Goal: Task Accomplishment & Management: Manage account settings

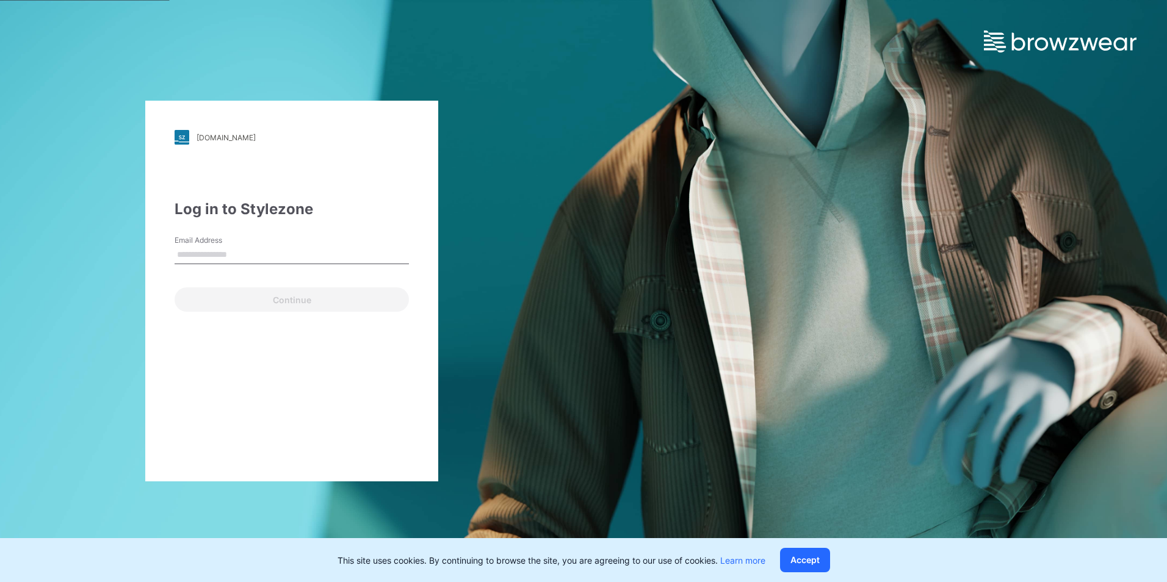
click at [274, 256] on input "Email Address" at bounding box center [292, 255] width 234 height 18
type input "**********"
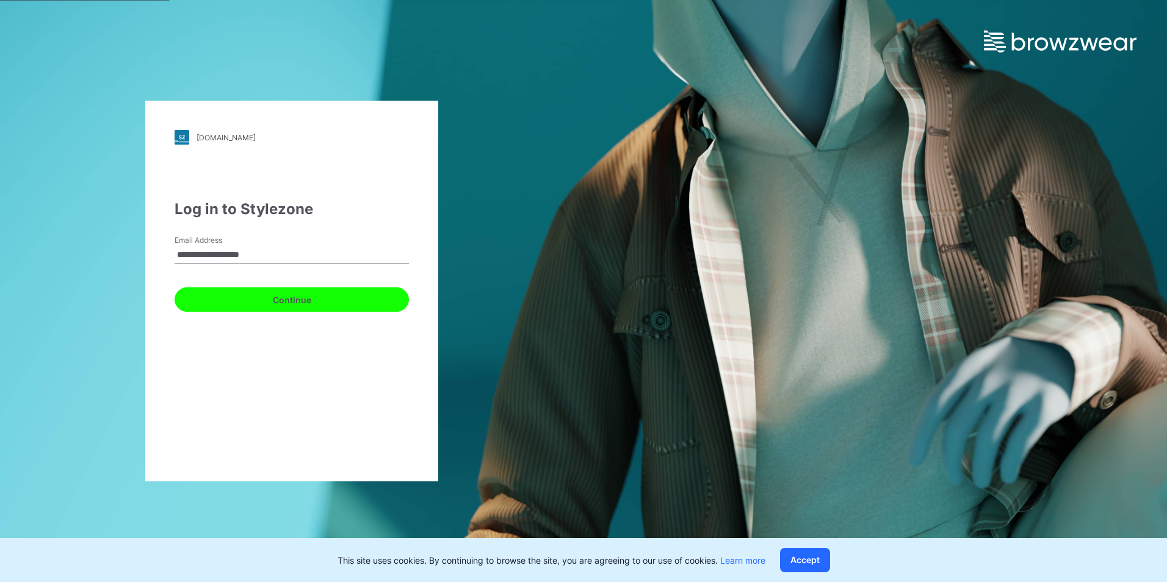
click at [251, 298] on button "Continue" at bounding box center [292, 299] width 234 height 24
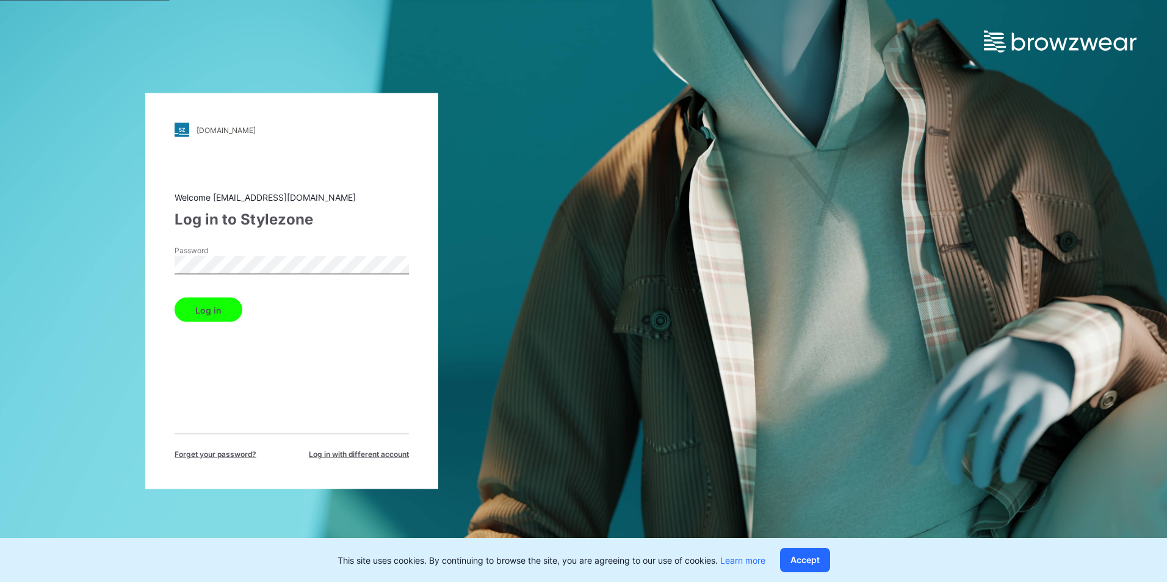
click at [175, 298] on button "Log in" at bounding box center [209, 310] width 68 height 24
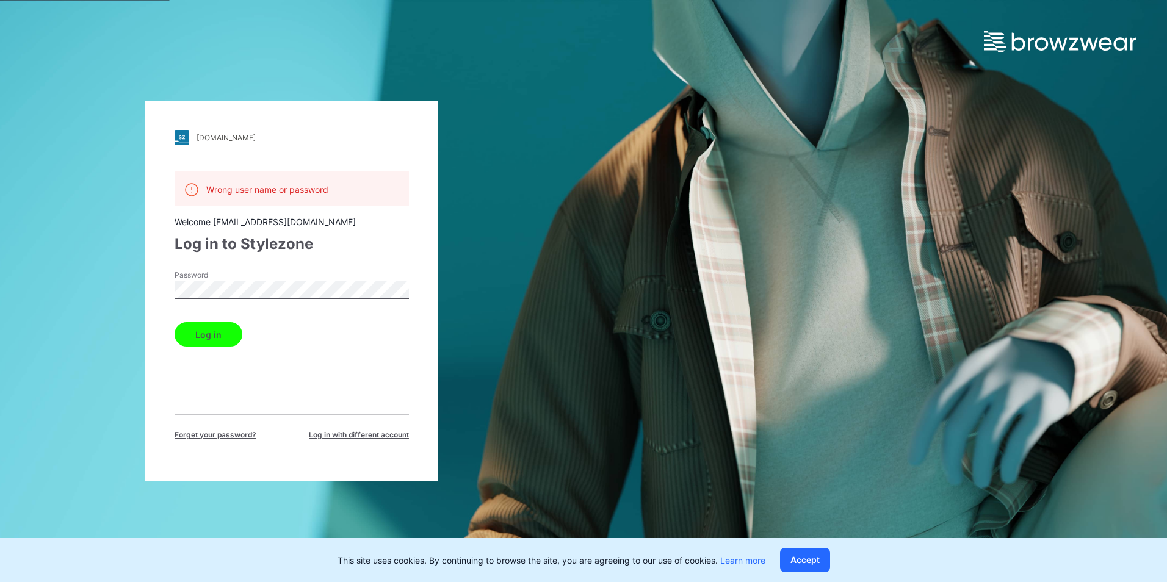
click at [216, 436] on span "Forget your password?" at bounding box center [216, 435] width 82 height 11
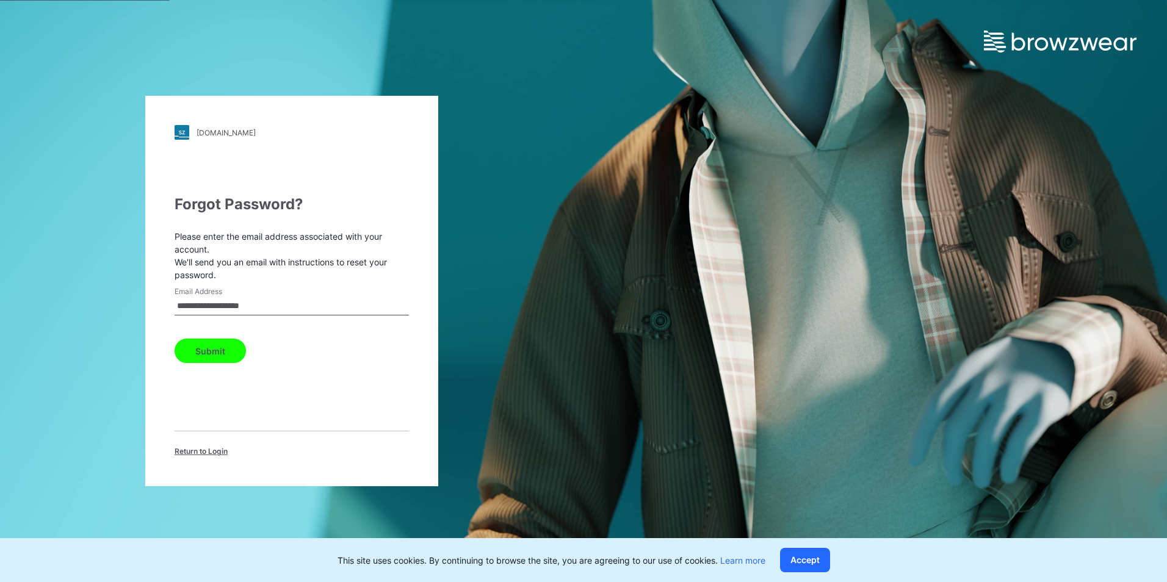
click at [205, 356] on button "Submit" at bounding box center [210, 351] width 71 height 24
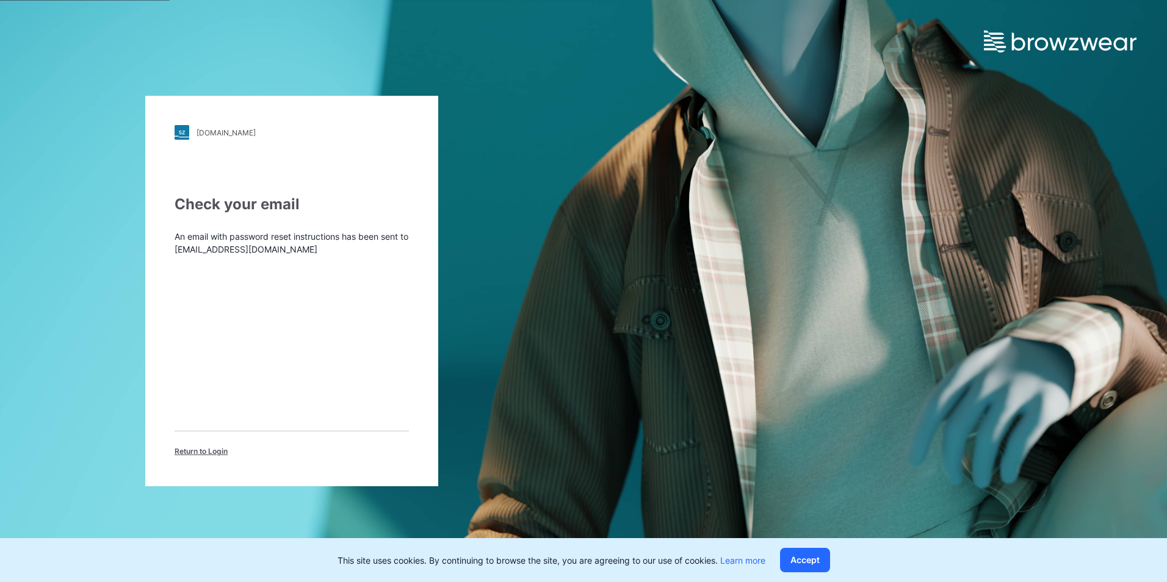
click at [223, 431] on div "Return to Login" at bounding box center [292, 444] width 234 height 26
click at [223, 428] on div "Check your email An email with password reset instructions has been sent to rch…" at bounding box center [292, 325] width 234 height 264
click at [223, 426] on div "Check your email An email with password reset instructions has been sent to rch…" at bounding box center [292, 325] width 234 height 264
click at [225, 423] on div "Check your email An email with password reset instructions has been sent to rch…" at bounding box center [292, 325] width 234 height 264
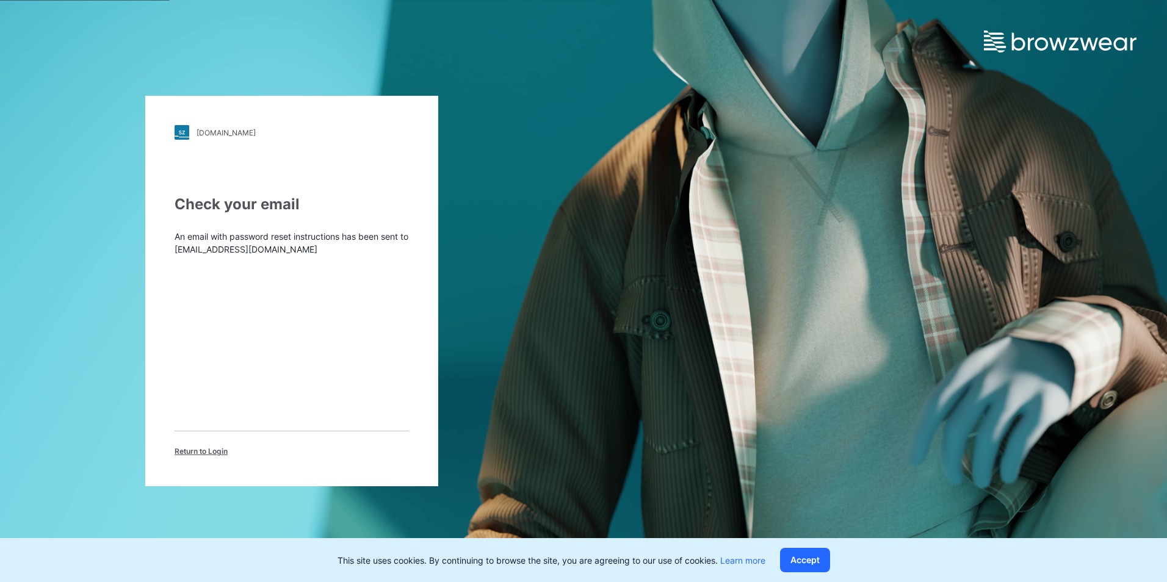
click at [225, 423] on div "Check your email An email with password reset instructions has been sent to rch…" at bounding box center [292, 325] width 234 height 264
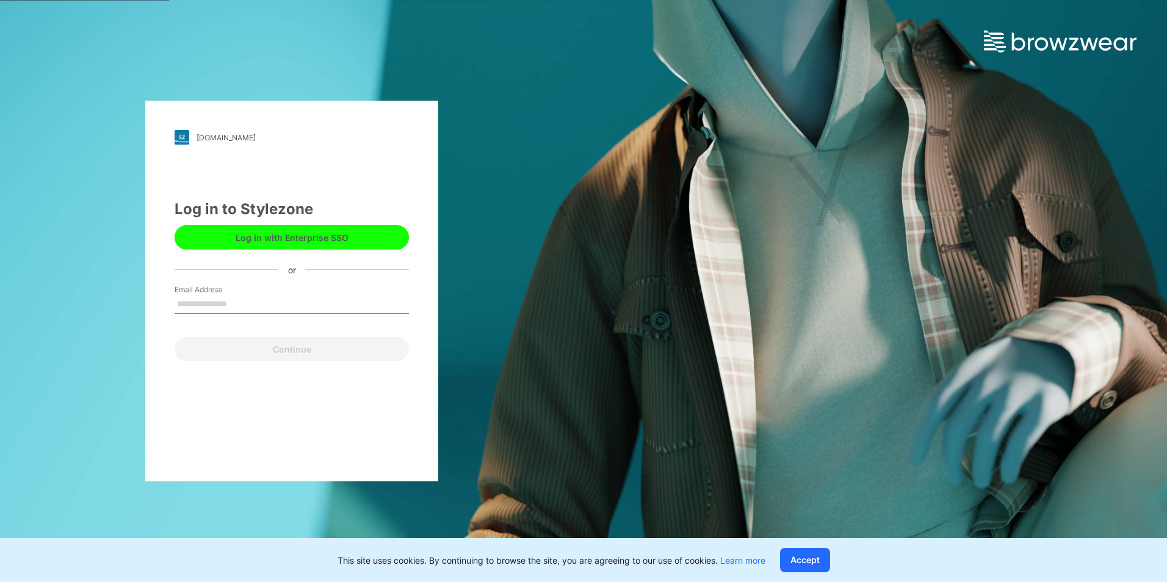
click at [243, 296] on input "Email Address" at bounding box center [292, 304] width 234 height 18
type input "**********"
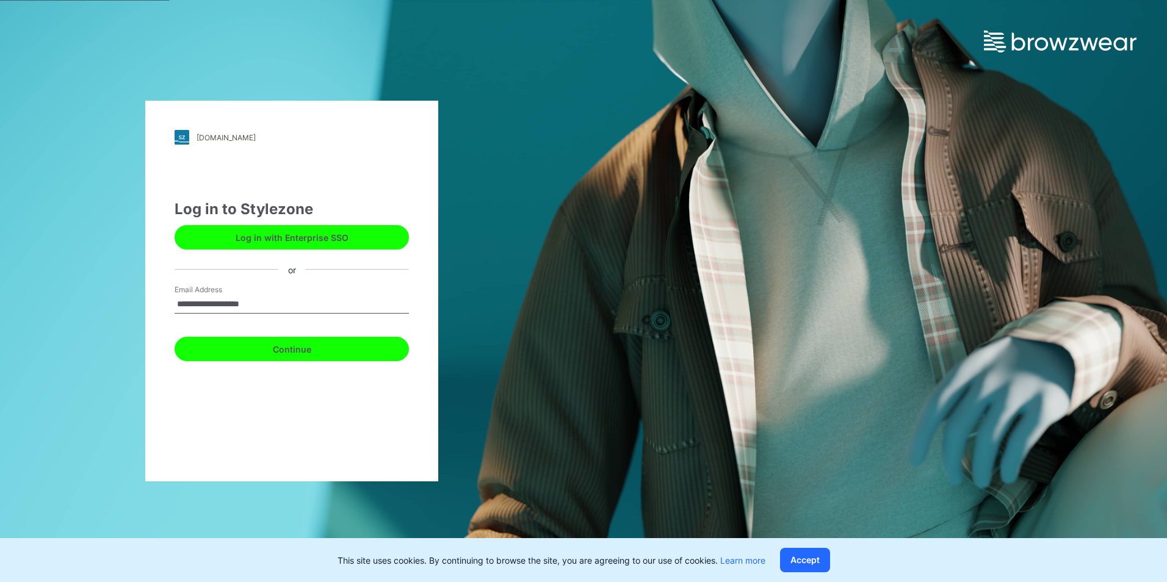
click at [243, 344] on button "Continue" at bounding box center [292, 349] width 234 height 24
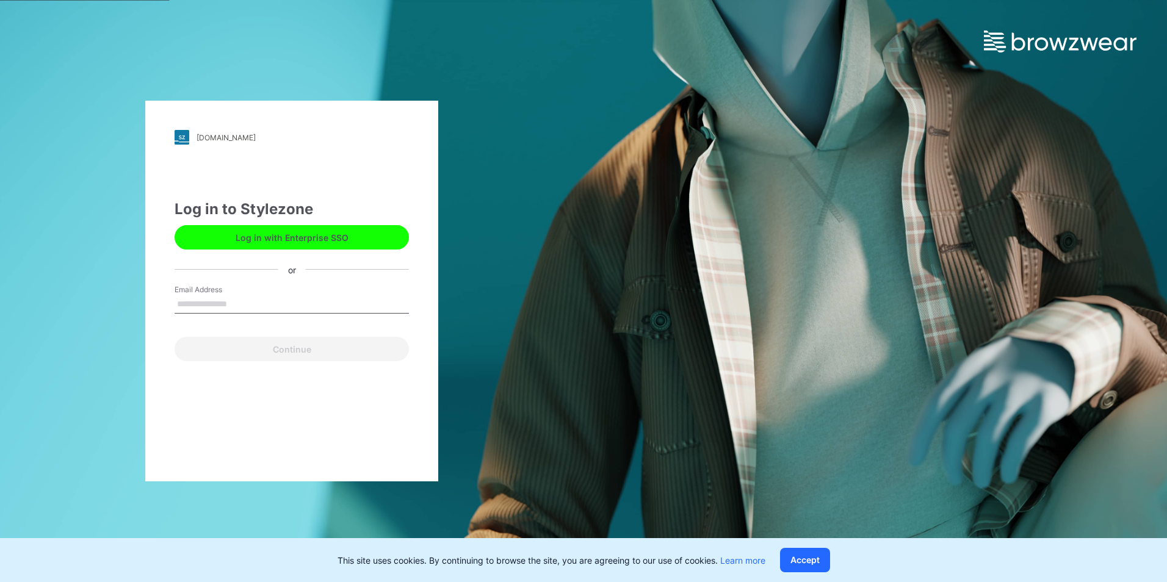
click at [254, 308] on input "Email Address" at bounding box center [292, 304] width 234 height 18
type input "**********"
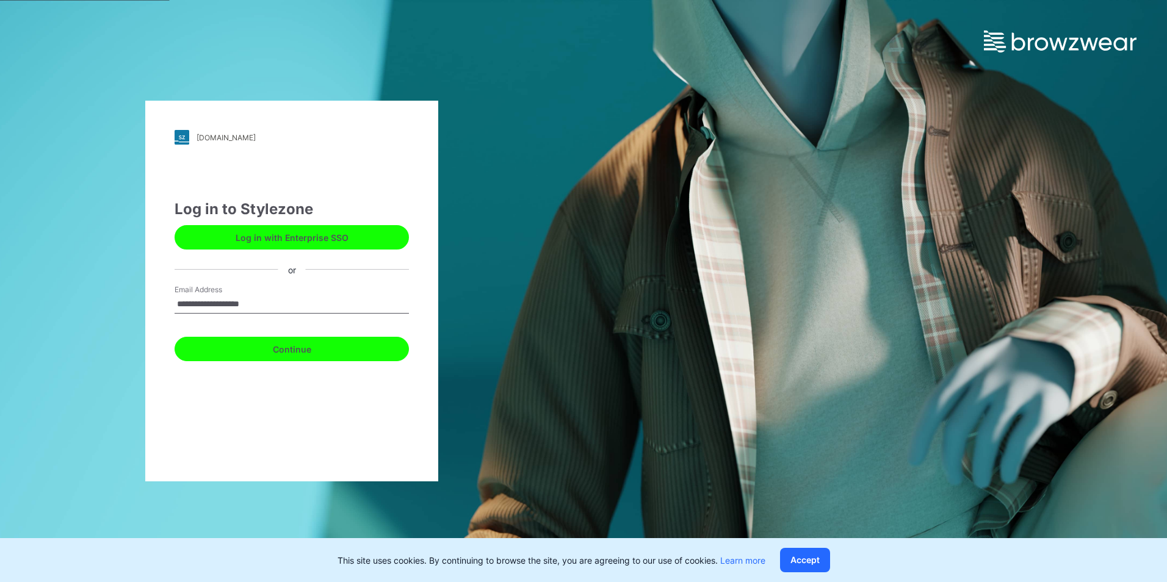
click at [248, 344] on button "Continue" at bounding box center [292, 349] width 234 height 24
